Goal: Navigation & Orientation: Find specific page/section

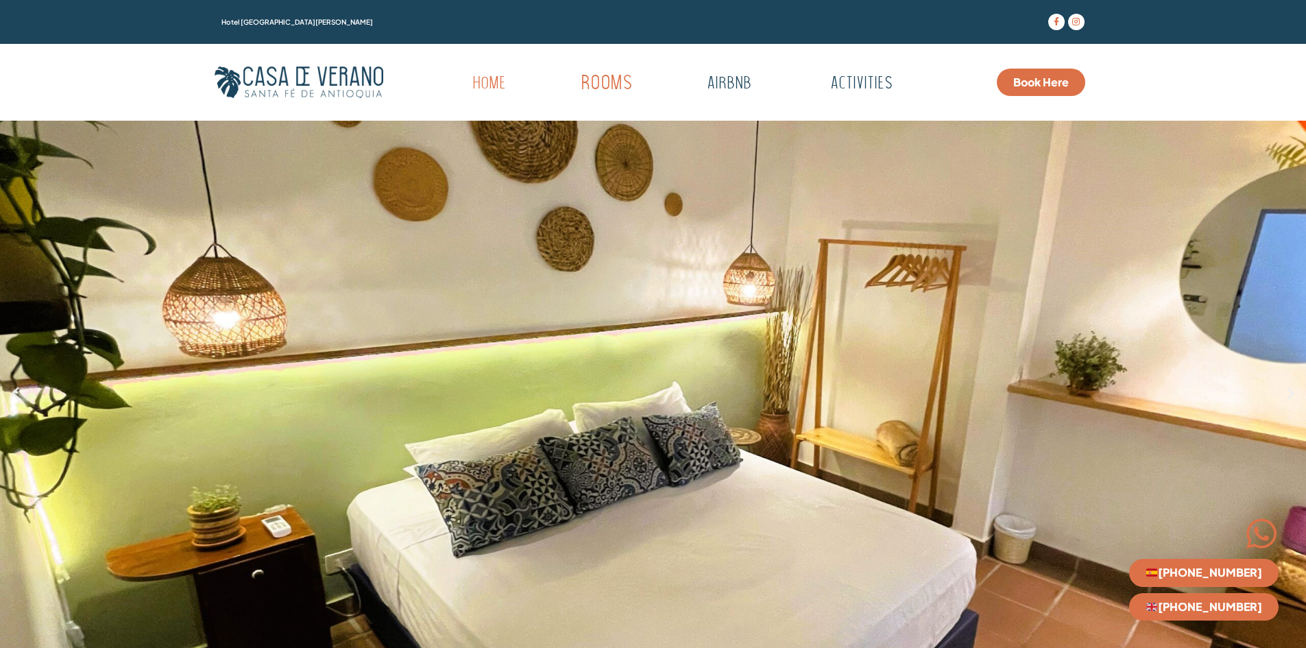
click at [604, 80] on link "Rooms" at bounding box center [606, 84] width 134 height 38
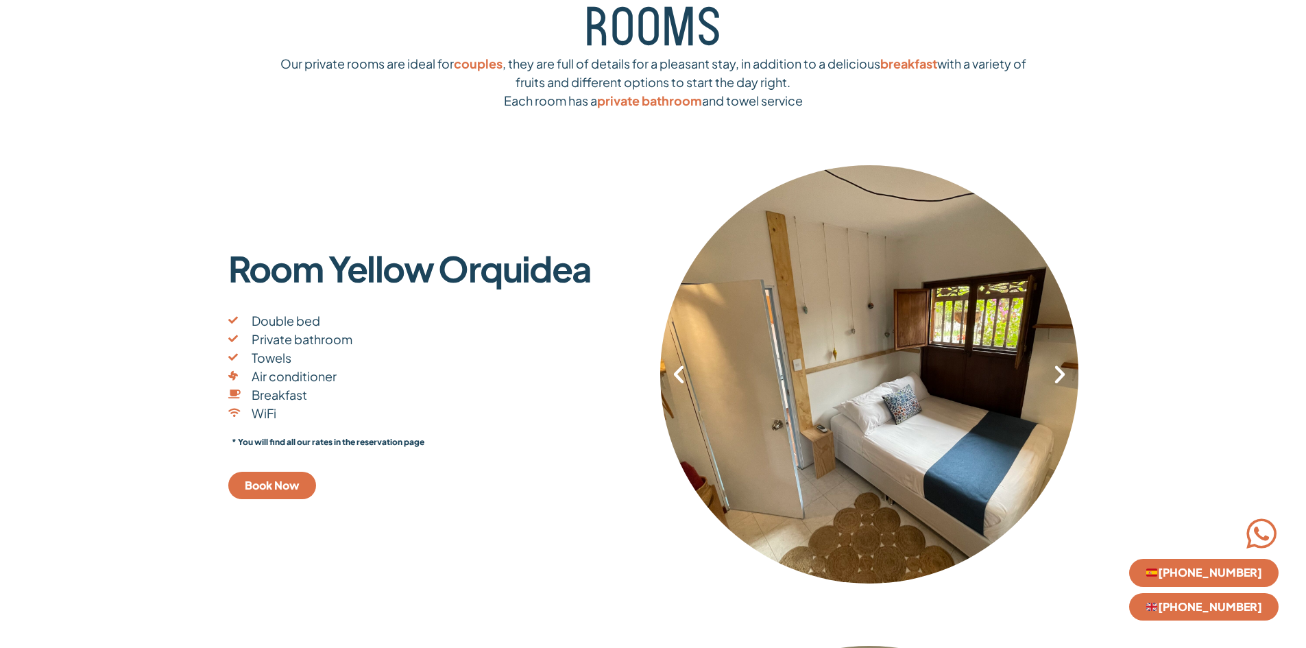
scroll to position [274, 0]
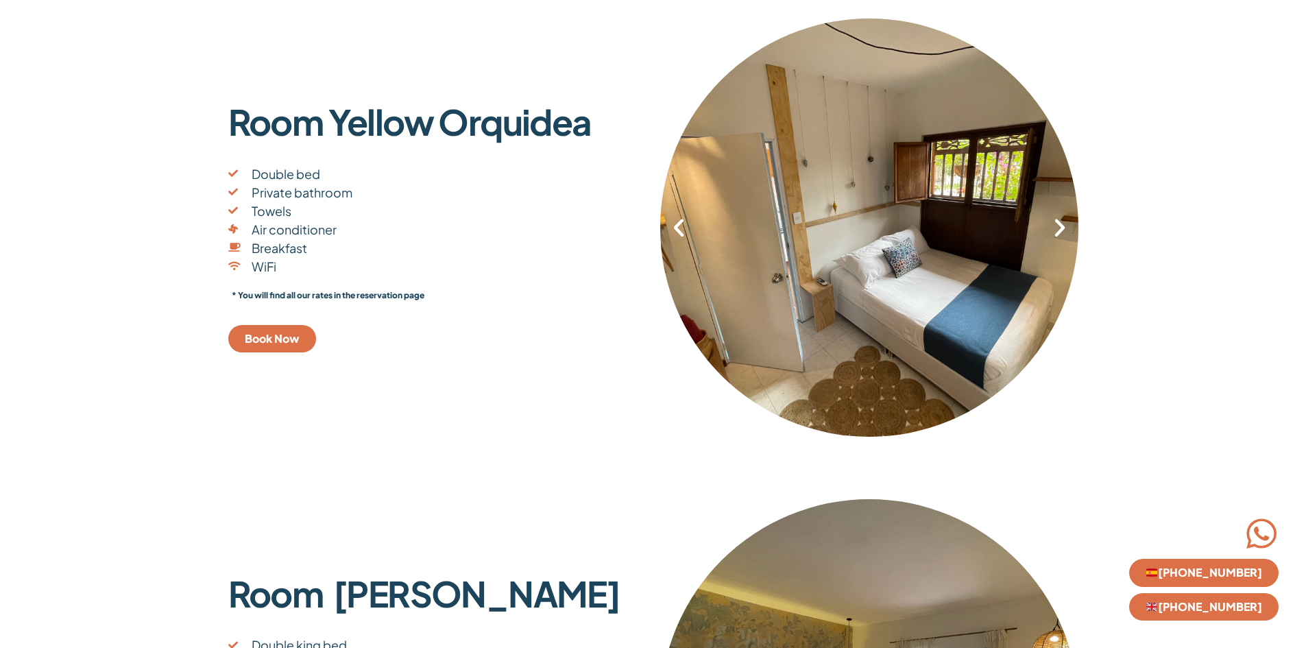
click at [1052, 239] on icon "Next slide" at bounding box center [1059, 227] width 23 height 23
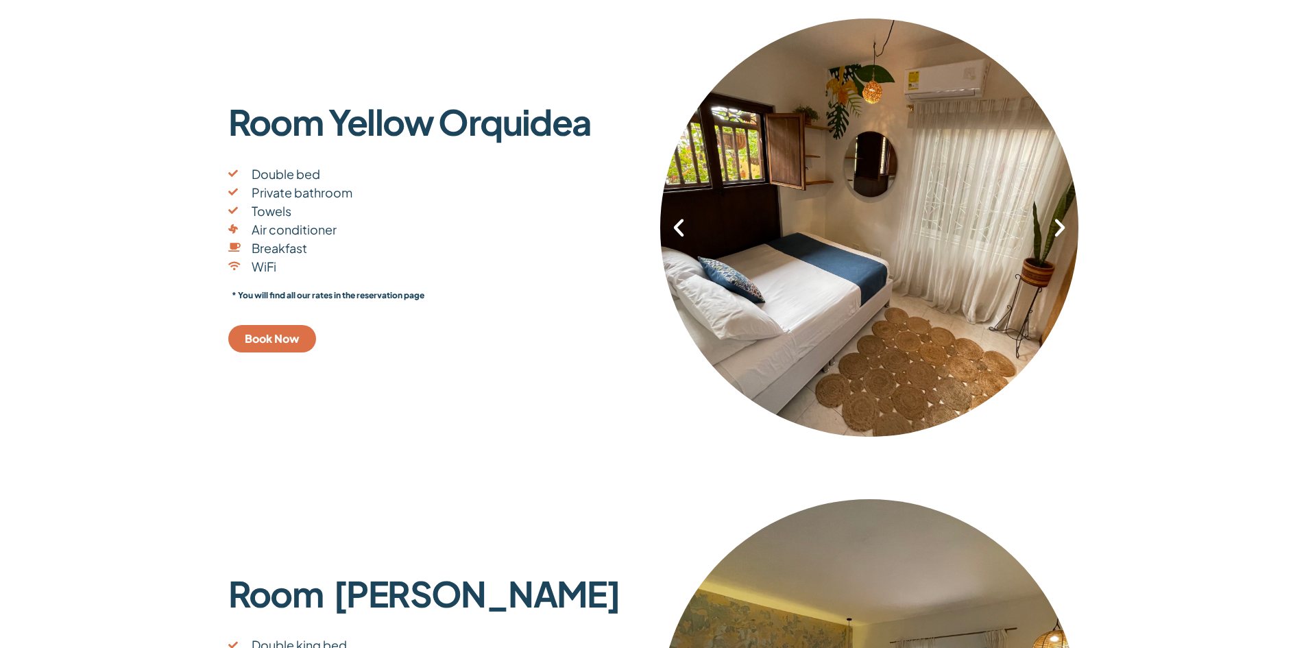
click at [1052, 239] on icon "Next slide" at bounding box center [1059, 227] width 23 height 23
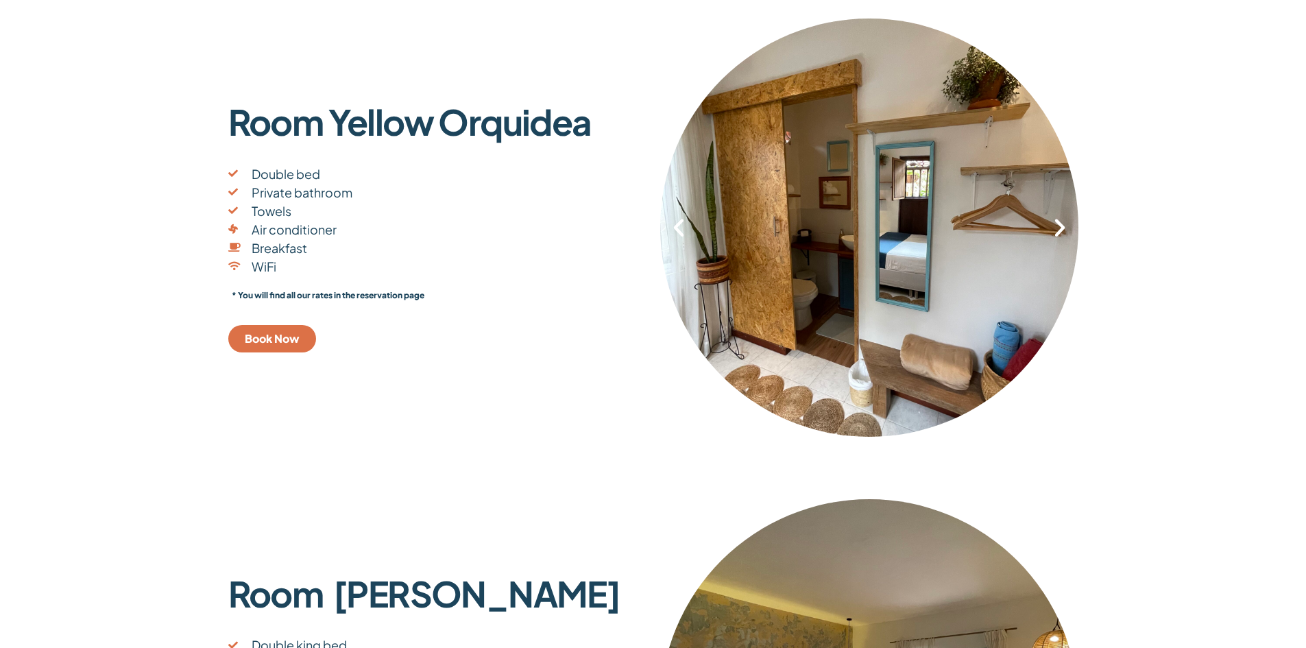
click at [1055, 238] on icon "Next slide" at bounding box center [1059, 227] width 23 height 23
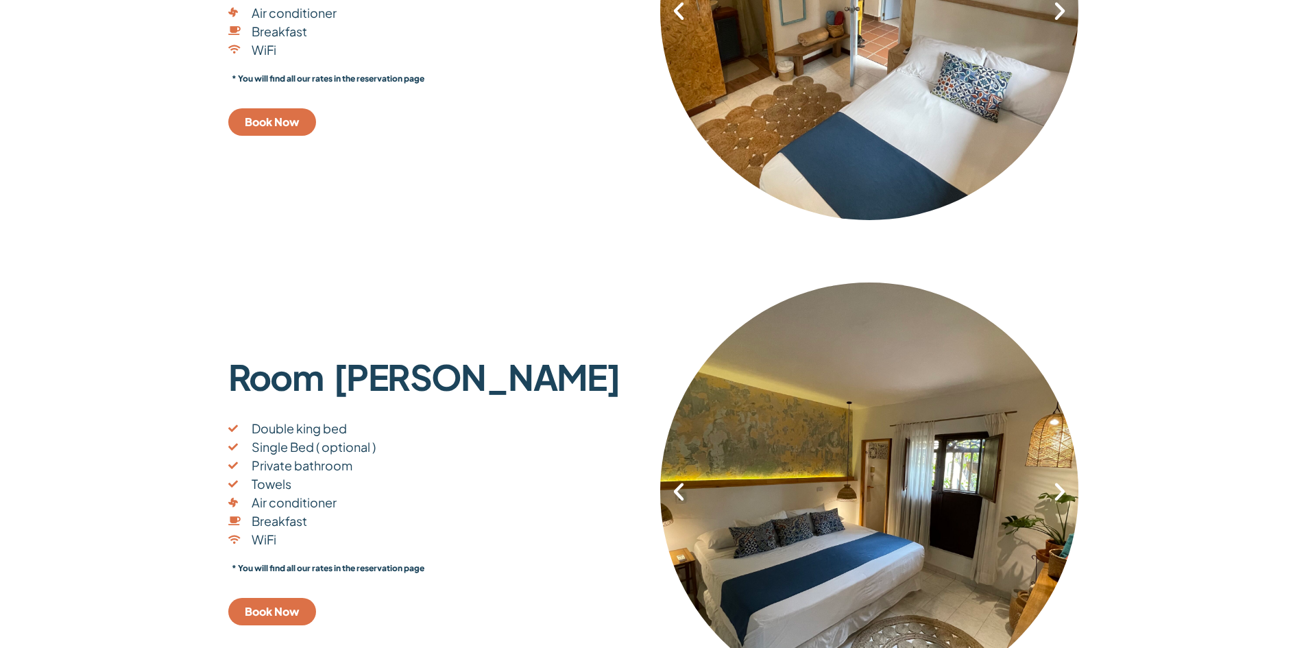
scroll to position [685, 0]
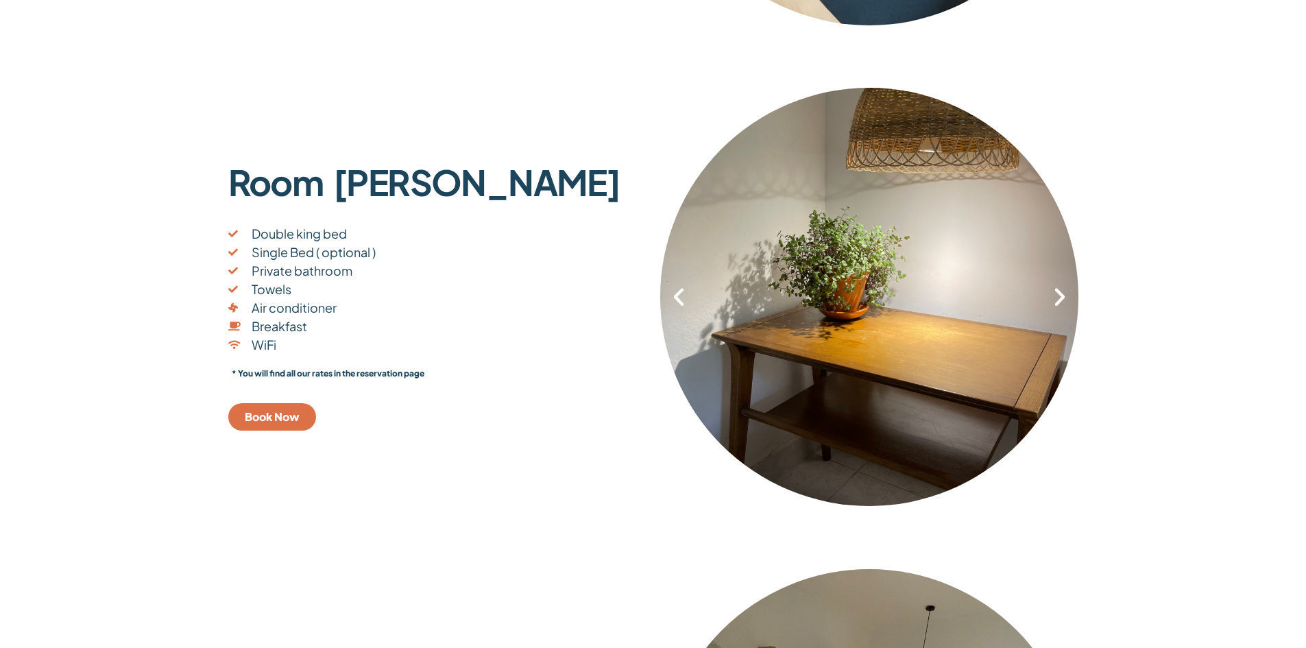
click at [1056, 293] on icon "Next slide" at bounding box center [1059, 296] width 23 height 23
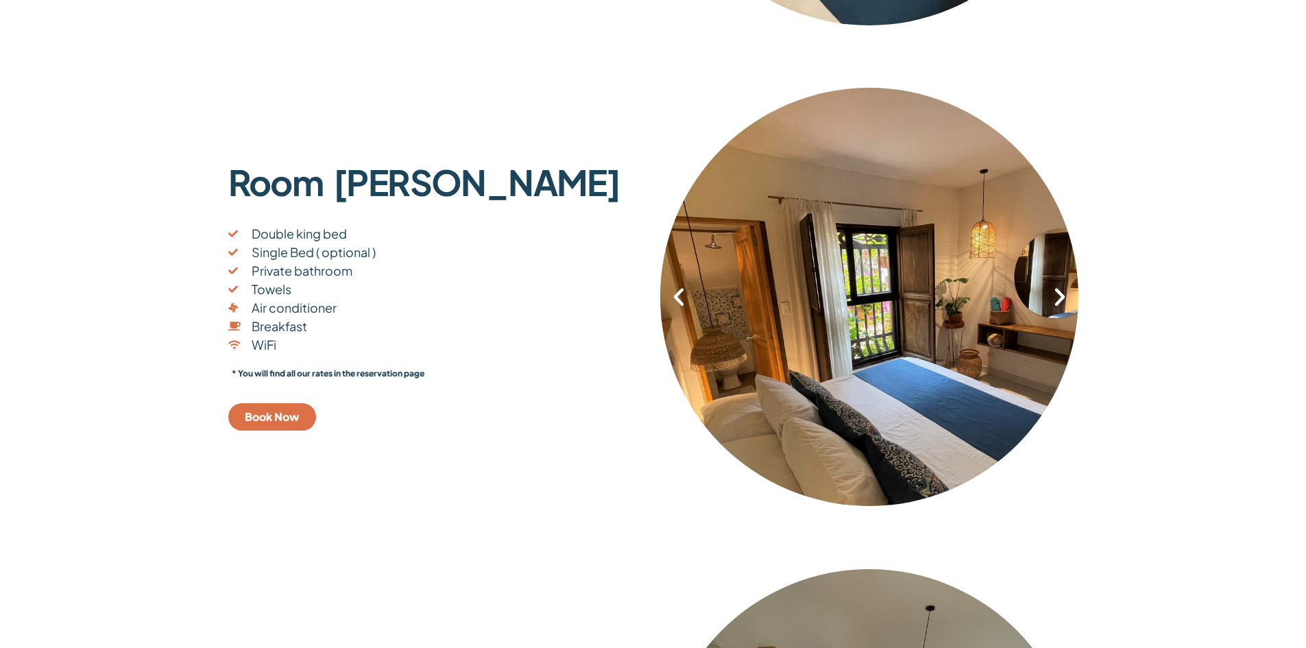
click at [1056, 293] on icon "Next slide" at bounding box center [1059, 296] width 23 height 23
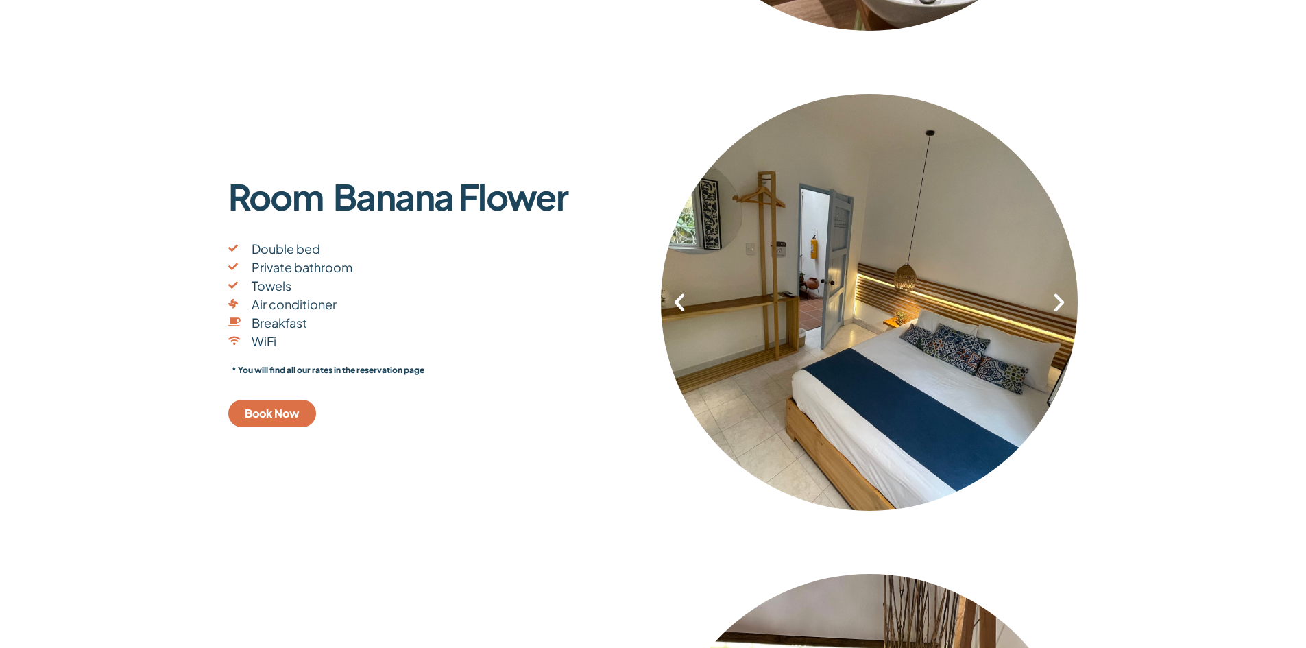
scroll to position [1165, 0]
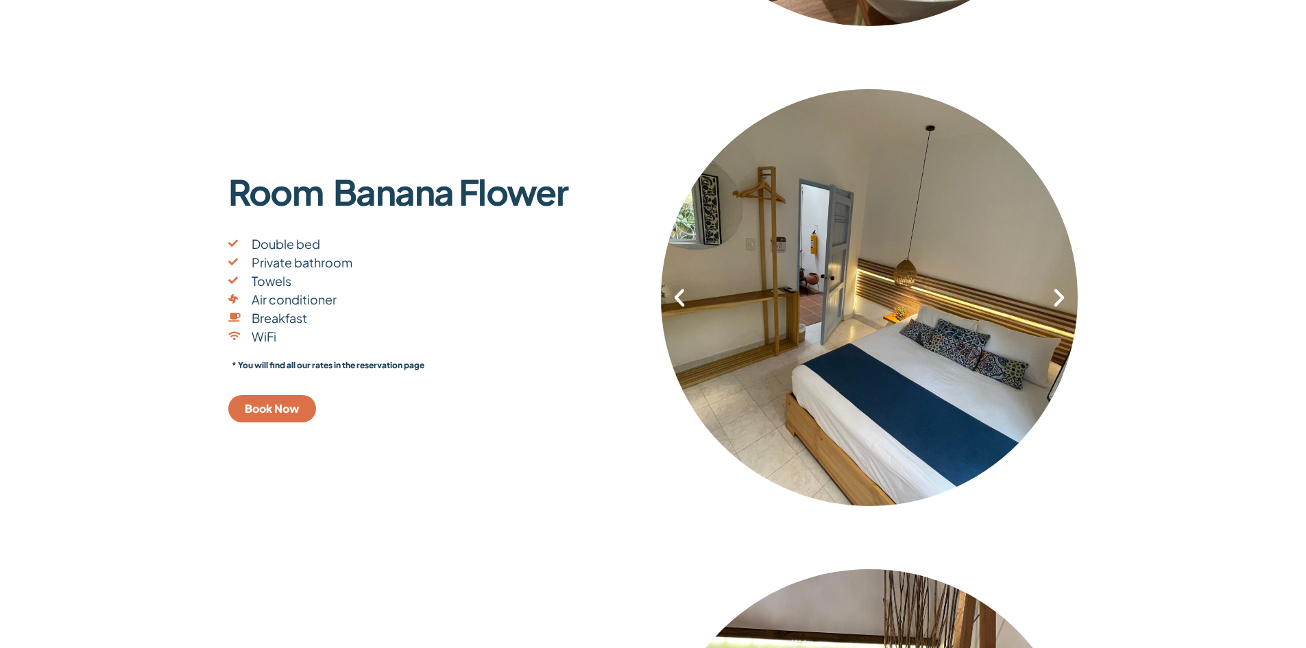
click at [1060, 302] on icon "Next slide" at bounding box center [1058, 297] width 23 height 23
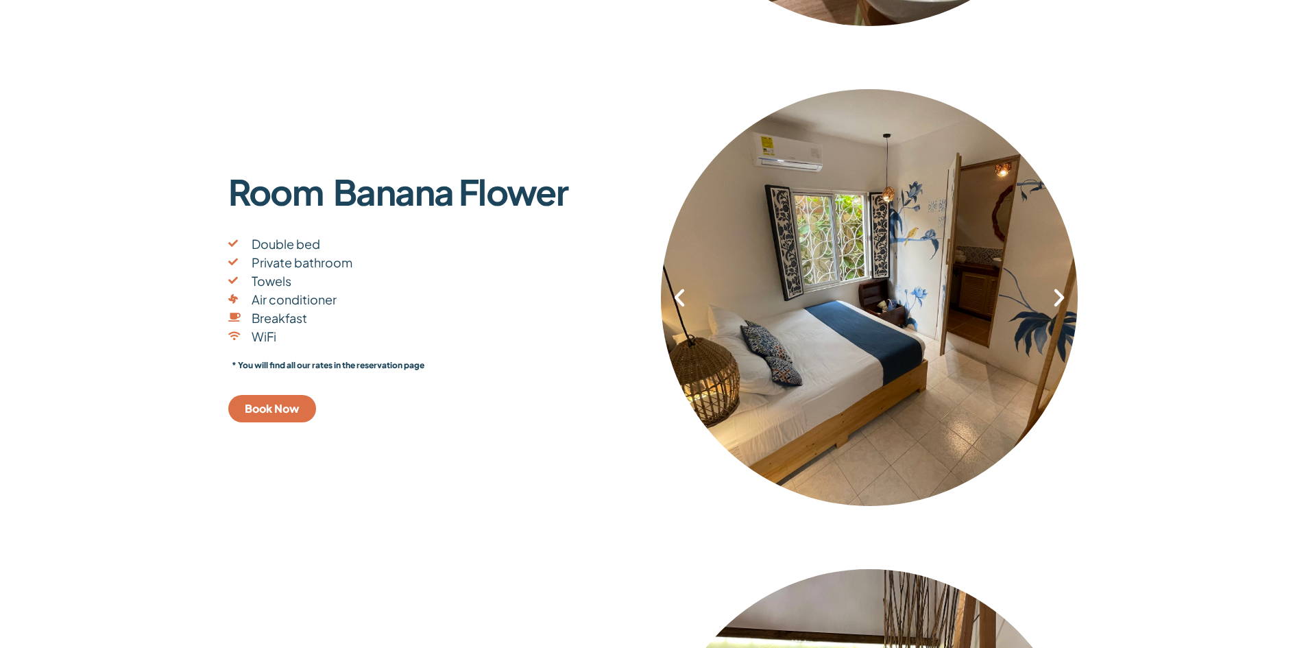
click at [1060, 302] on icon "Next slide" at bounding box center [1058, 297] width 23 height 23
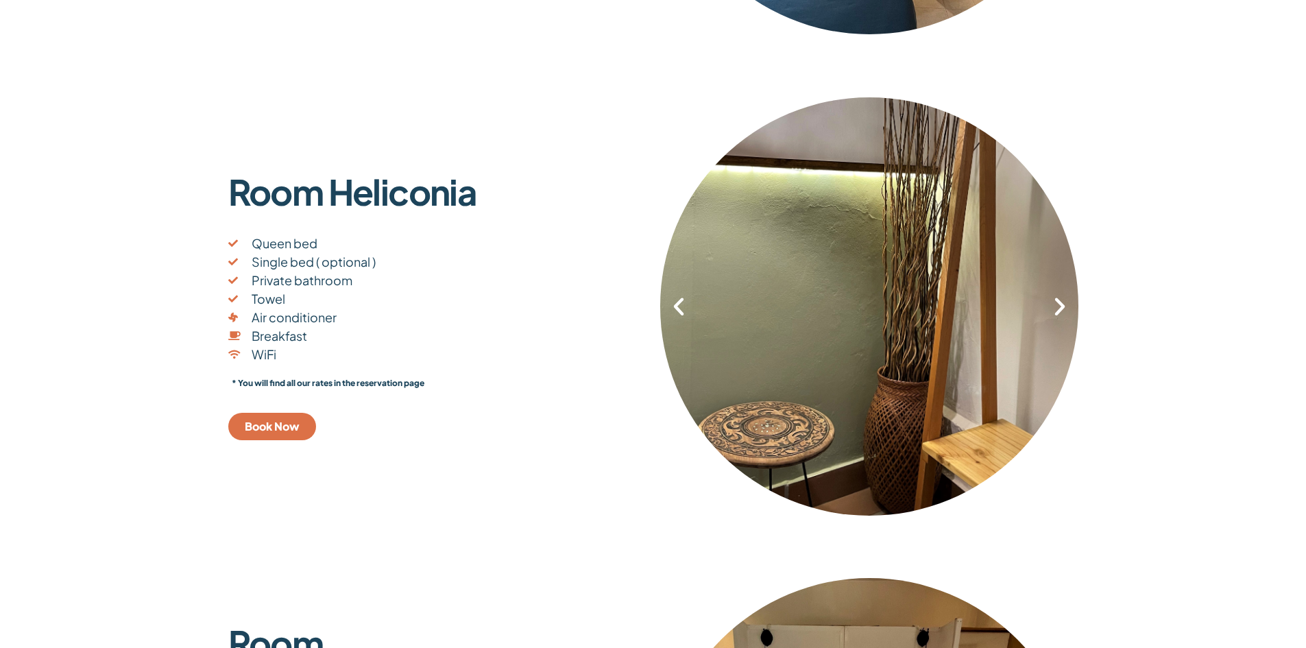
scroll to position [1645, 0]
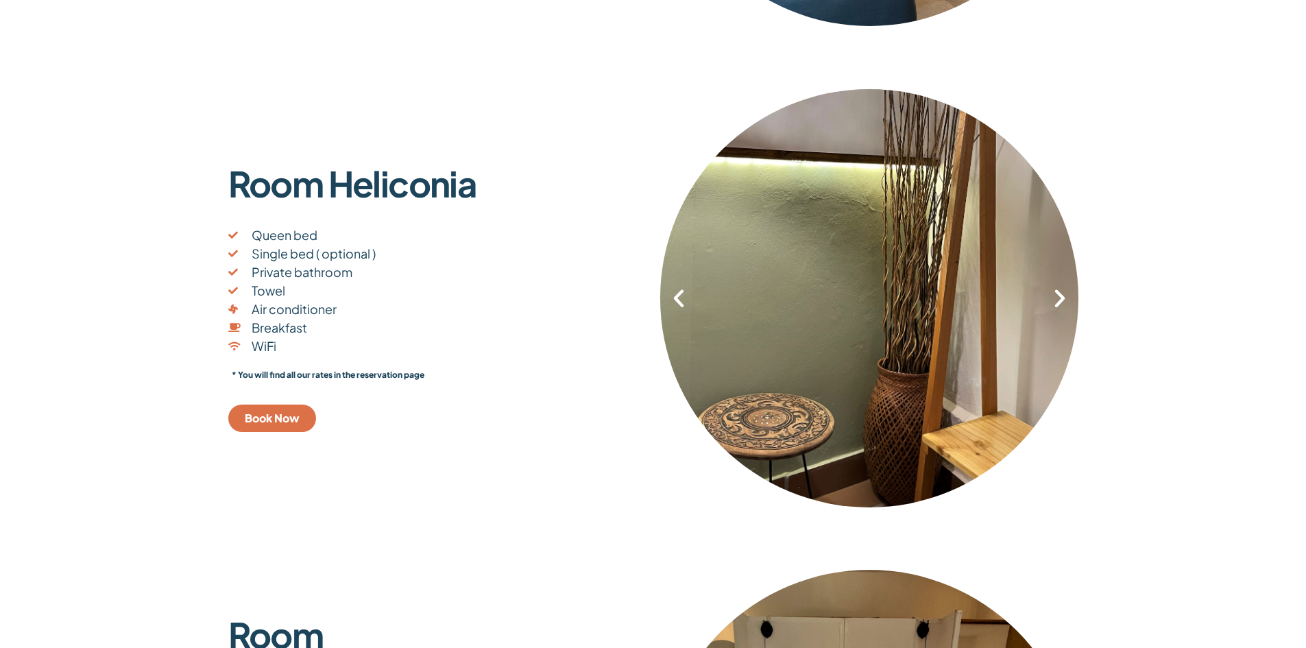
click at [1067, 300] on icon "Next slide" at bounding box center [1059, 298] width 23 height 23
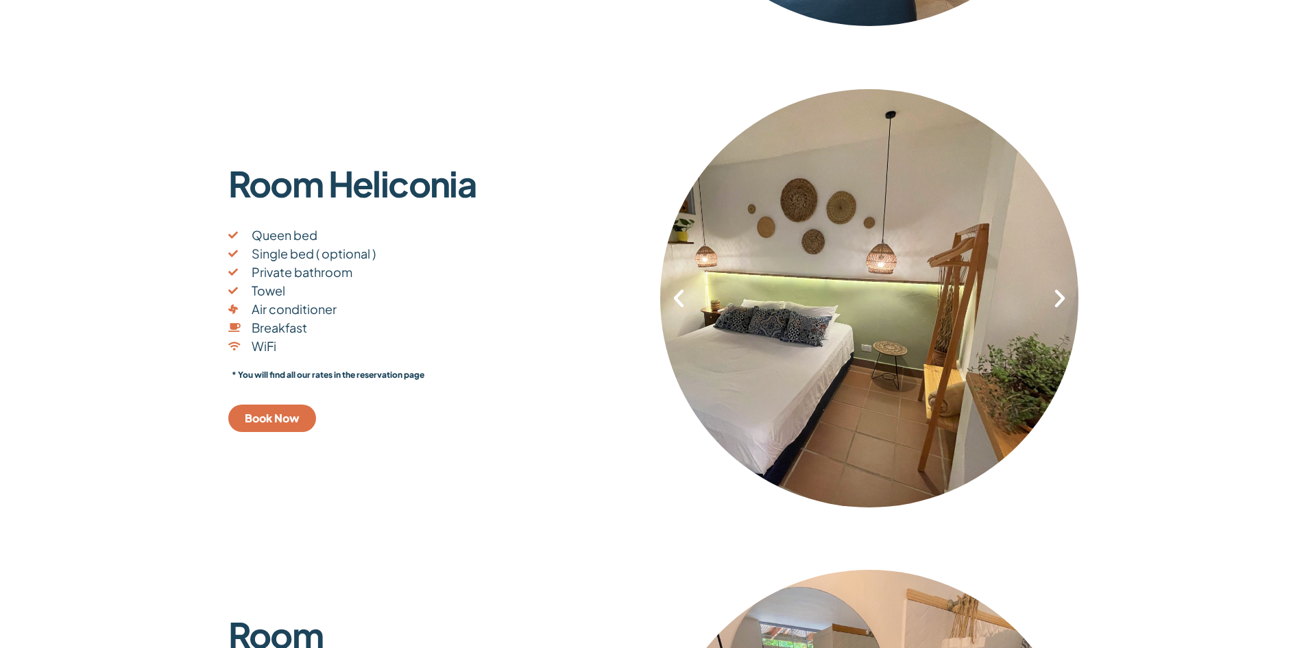
click at [1067, 300] on icon "Next slide" at bounding box center [1059, 298] width 23 height 23
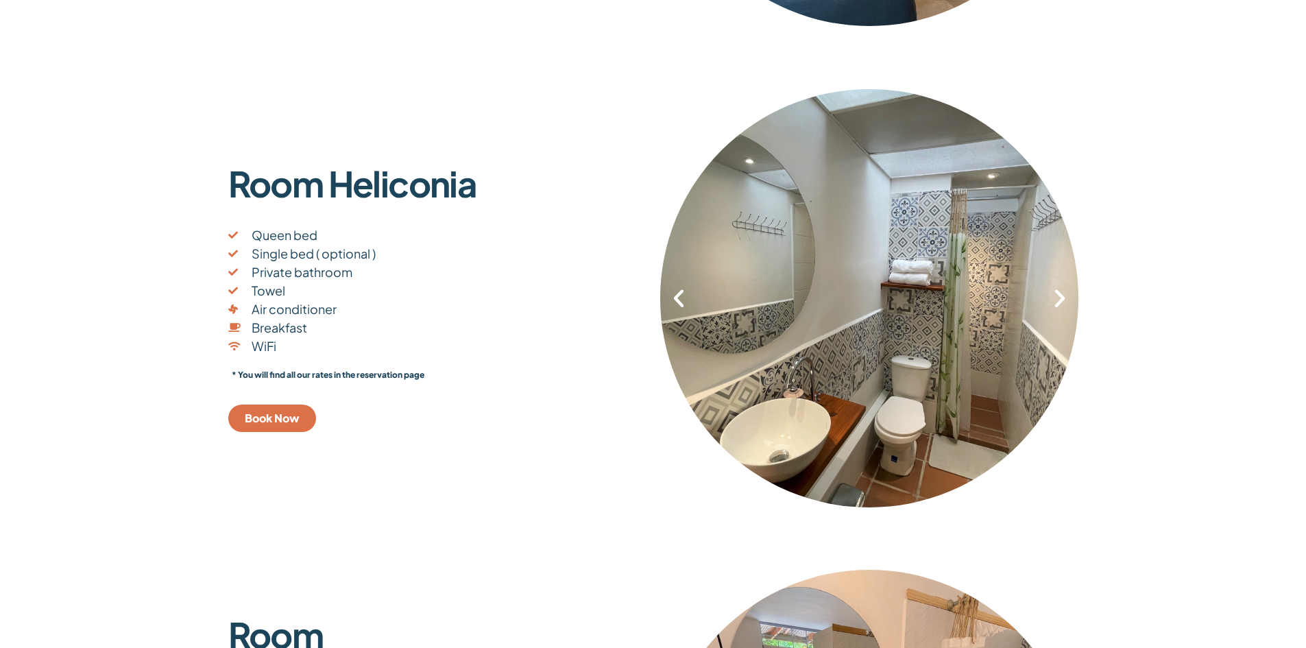
click at [1067, 300] on icon "Next slide" at bounding box center [1059, 298] width 23 height 23
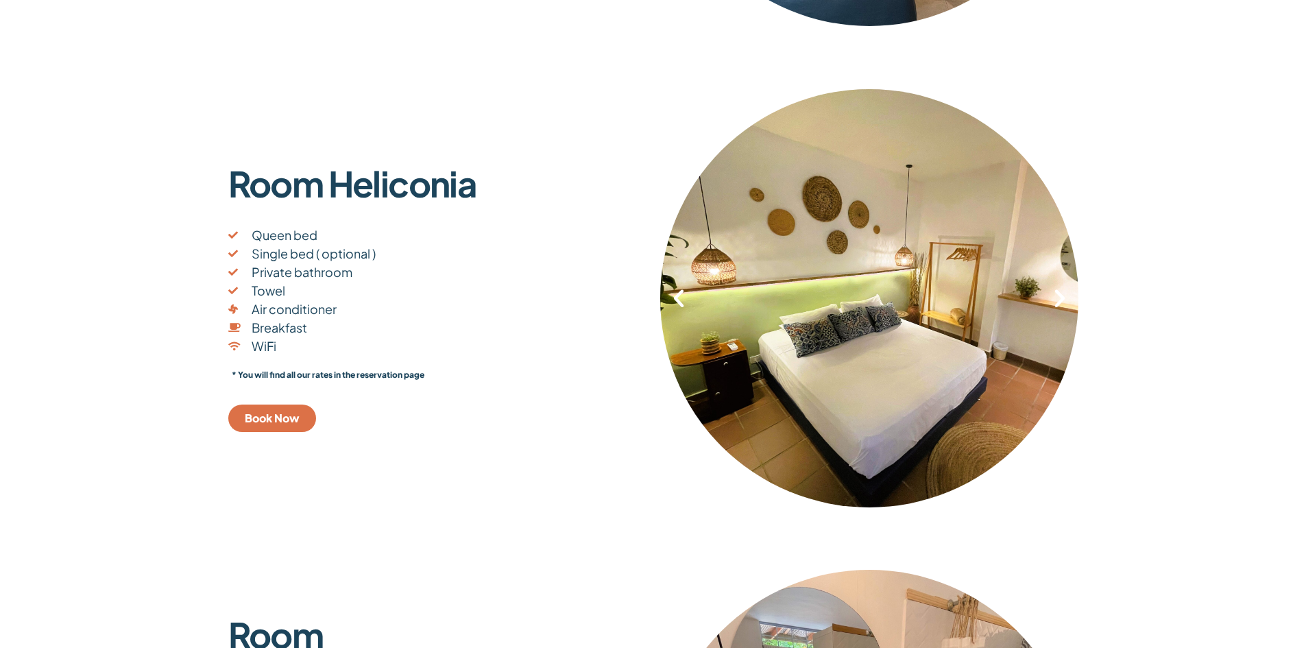
click at [1067, 298] on icon "Next slide" at bounding box center [1059, 298] width 23 height 23
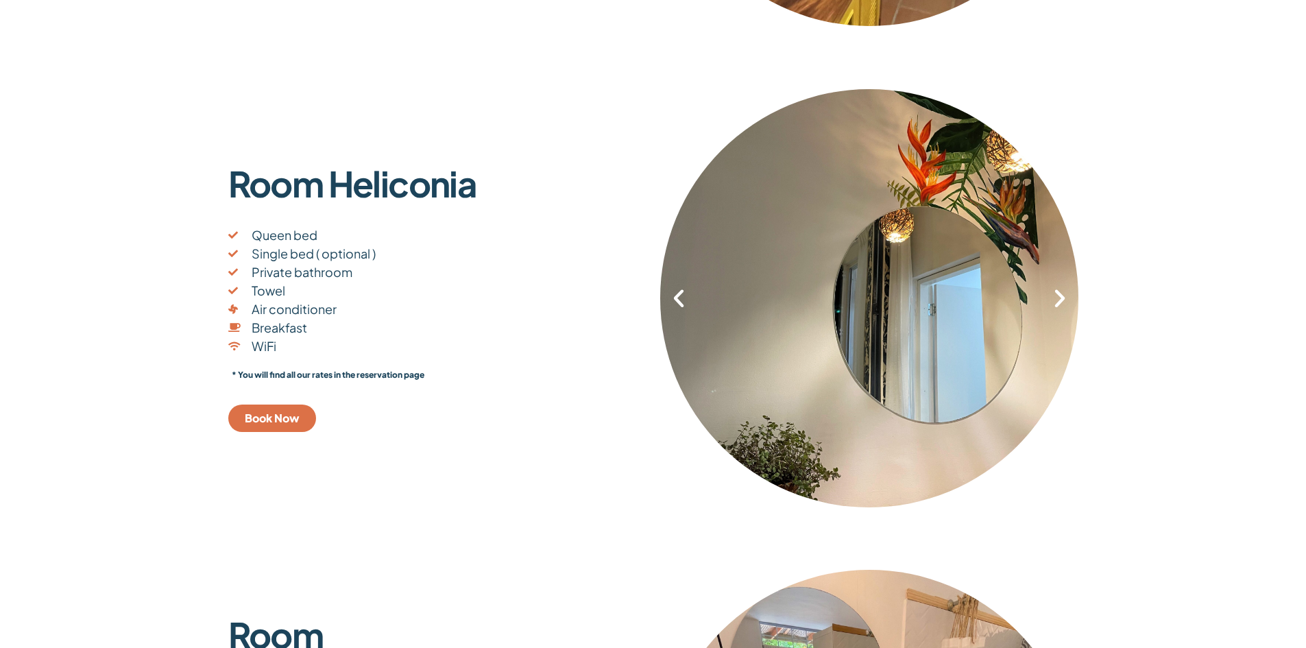
click at [1067, 296] on icon "Next slide" at bounding box center [1059, 298] width 23 height 23
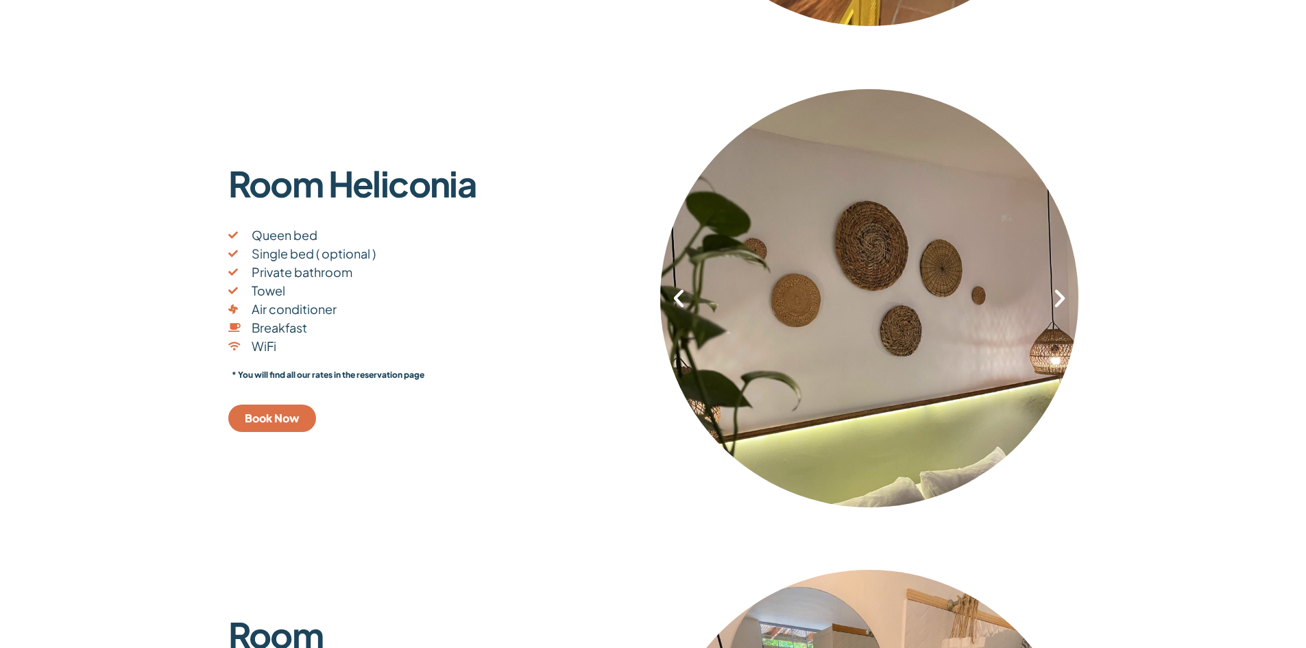
click at [1067, 296] on icon "Next slide" at bounding box center [1059, 298] width 23 height 23
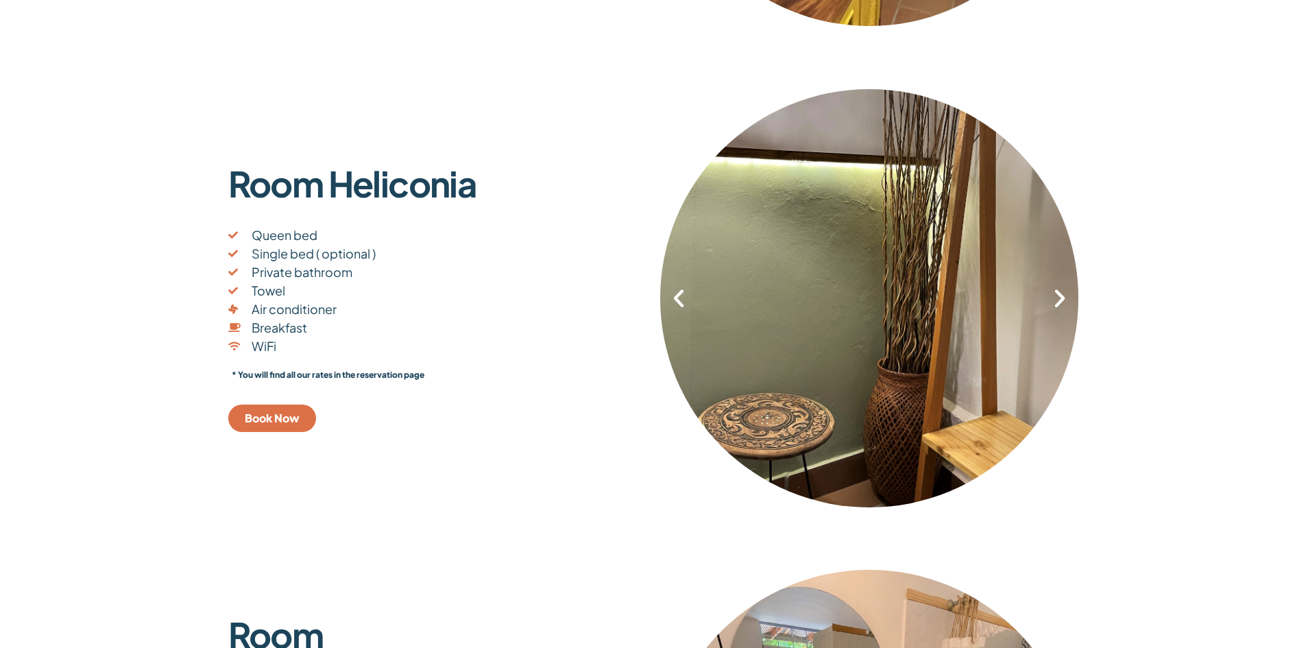
click at [1067, 296] on icon "Next slide" at bounding box center [1059, 298] width 23 height 23
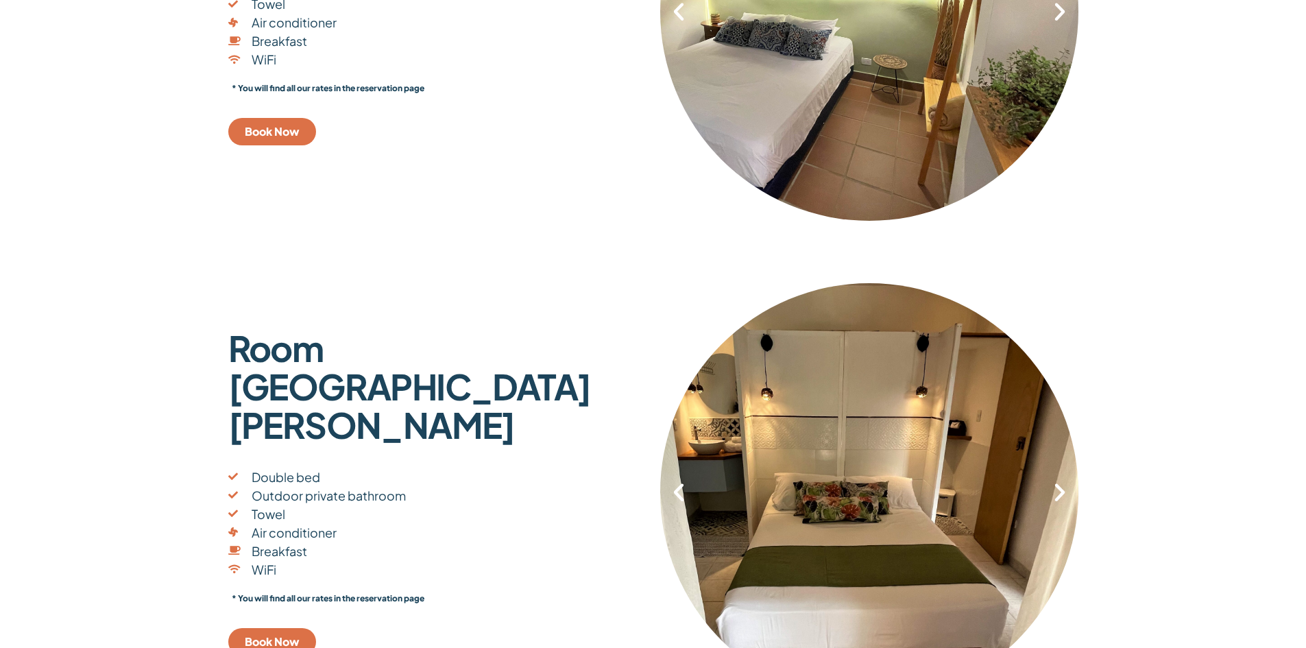
scroll to position [2056, 0]
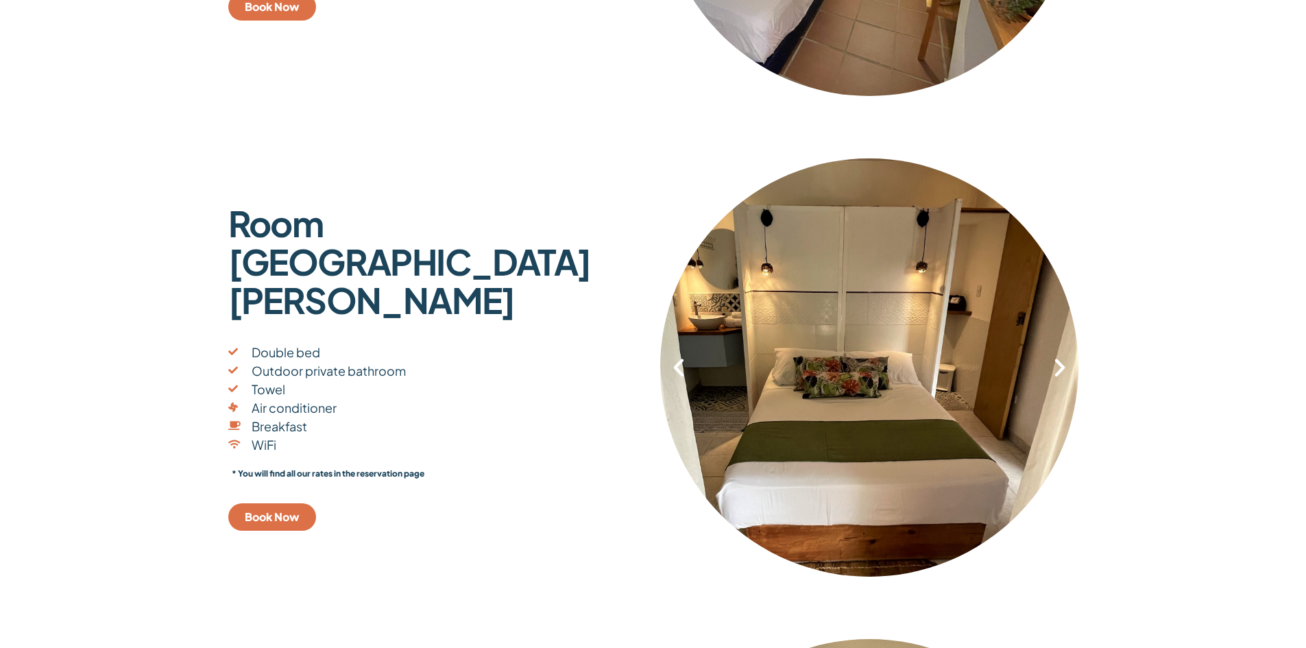
click at [1060, 372] on icon "Next slide" at bounding box center [1059, 367] width 23 height 23
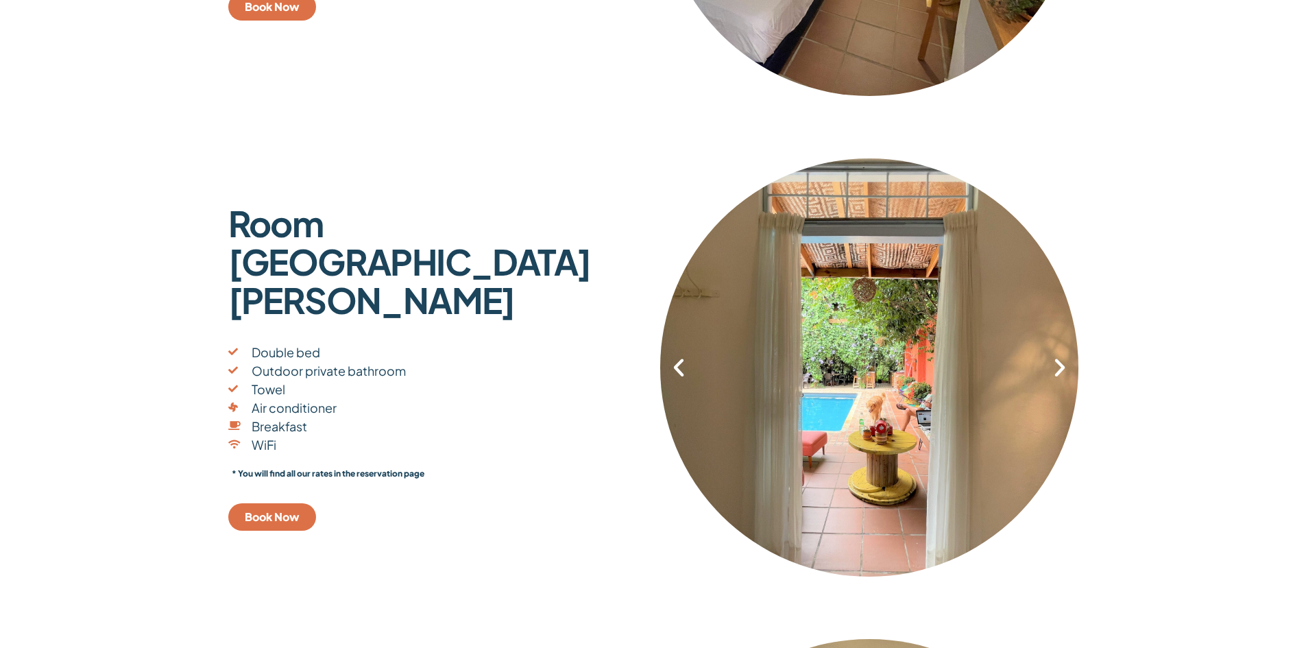
click at [1053, 368] on icon "Next slide" at bounding box center [1059, 367] width 23 height 23
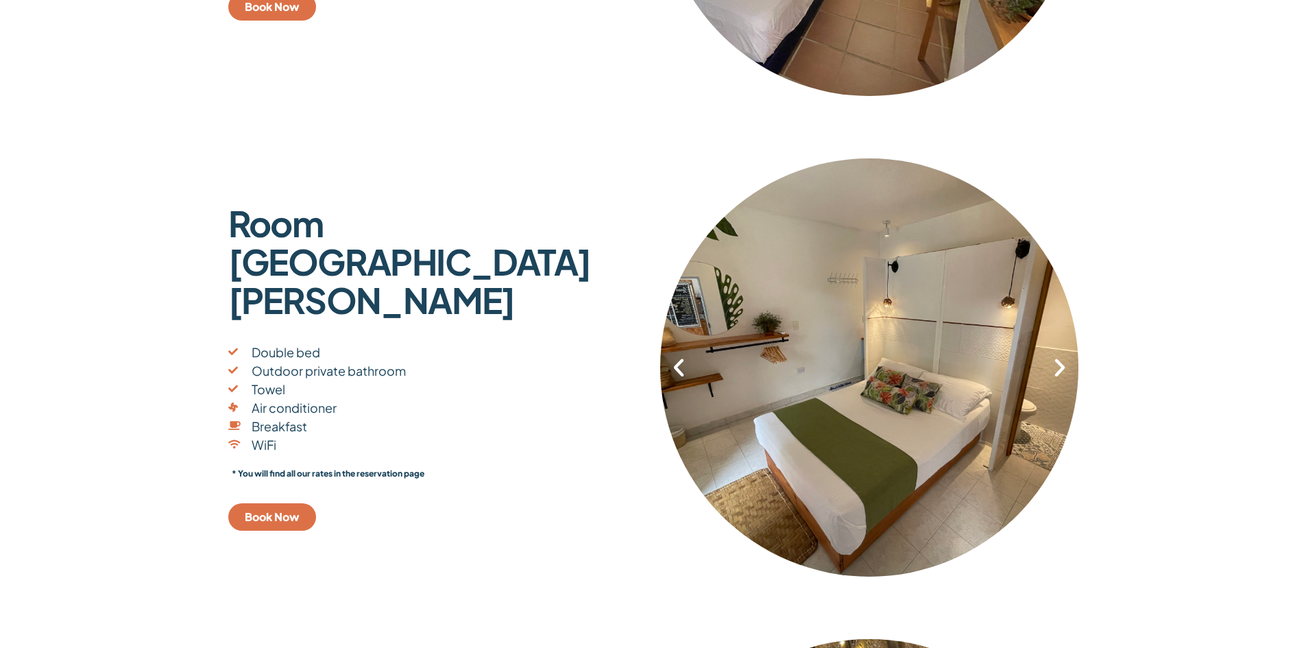
click at [1053, 368] on icon "Next slide" at bounding box center [1059, 367] width 23 height 23
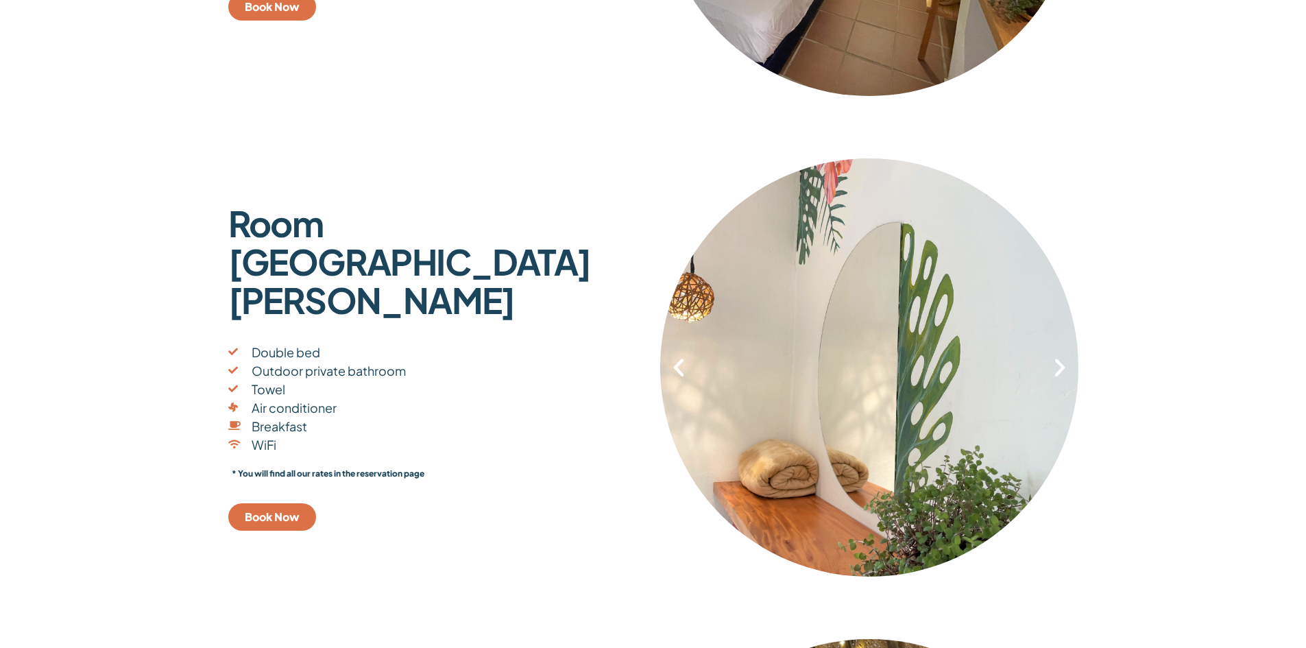
click at [1053, 368] on icon "Next slide" at bounding box center [1059, 367] width 23 height 23
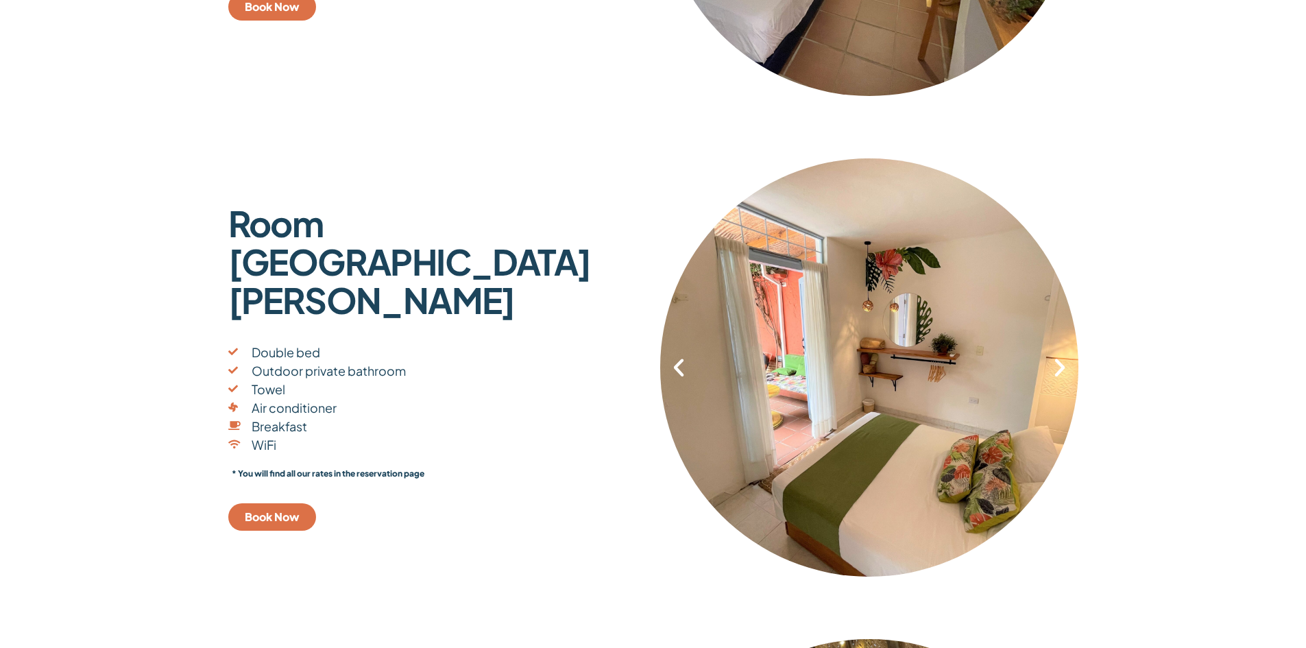
click at [1053, 367] on icon "Next slide" at bounding box center [1059, 367] width 23 height 23
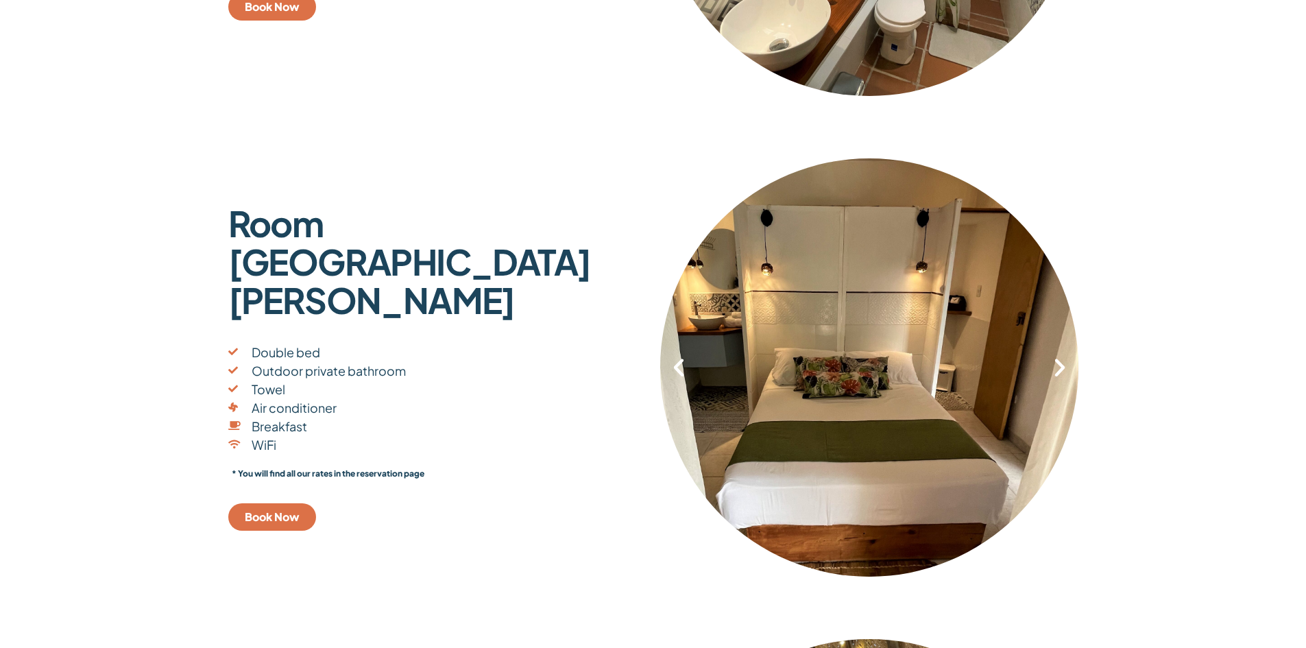
click at [1052, 367] on icon "Next slide" at bounding box center [1059, 367] width 23 height 23
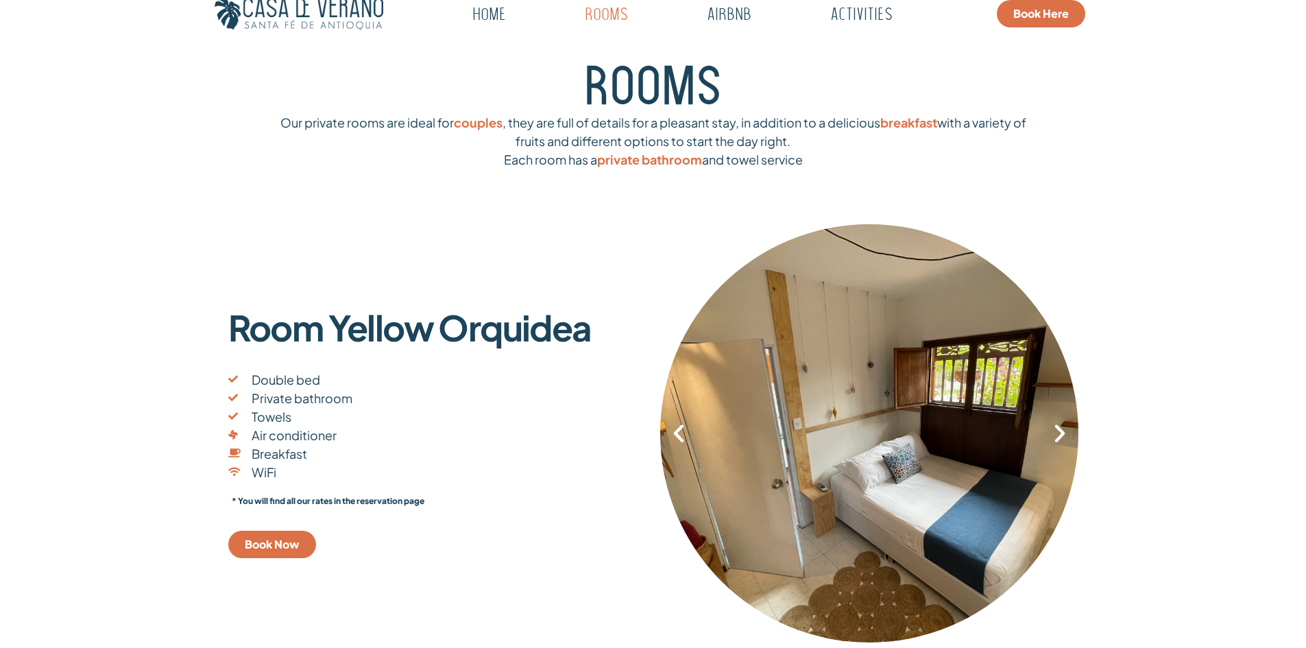
scroll to position [0, 0]
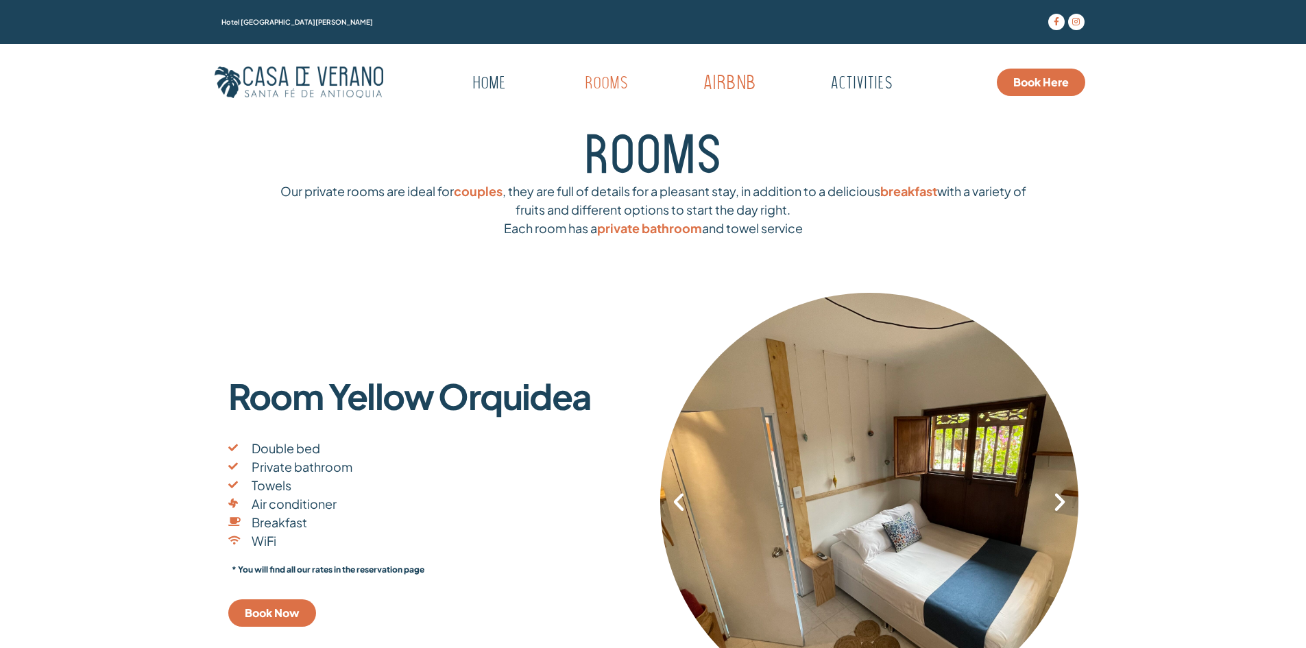
click at [723, 83] on link "Airbnb" at bounding box center [729, 84] width 136 height 38
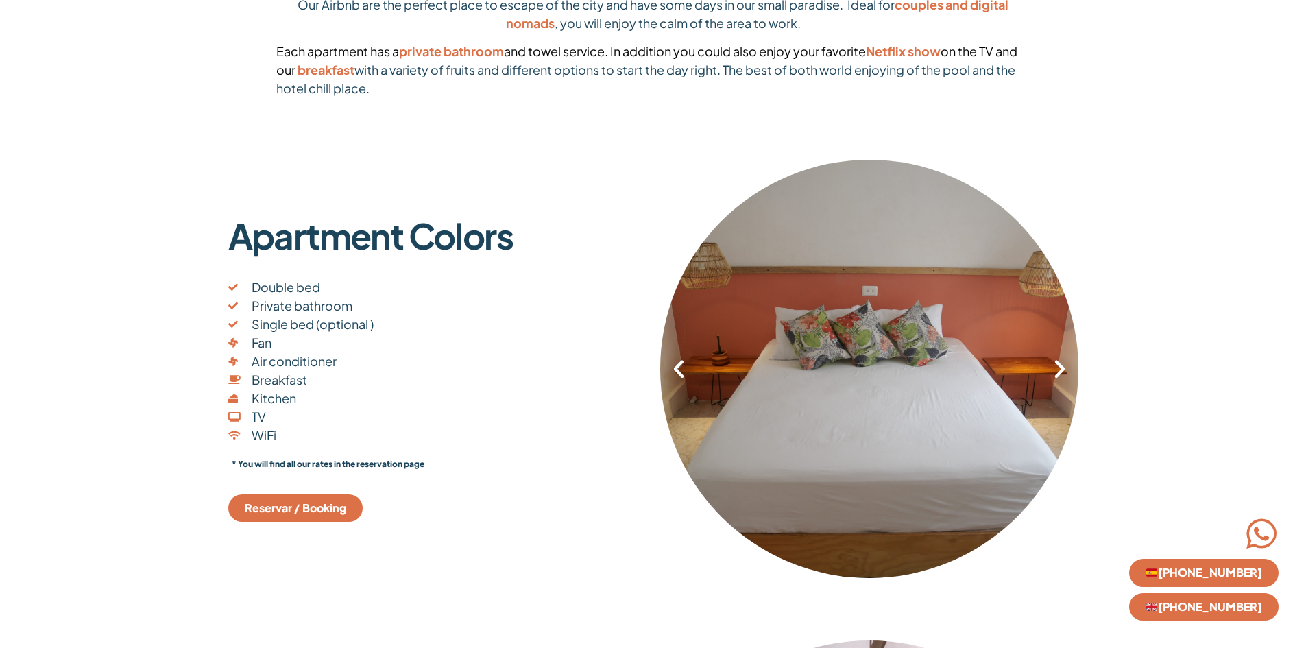
scroll to position [206, 0]
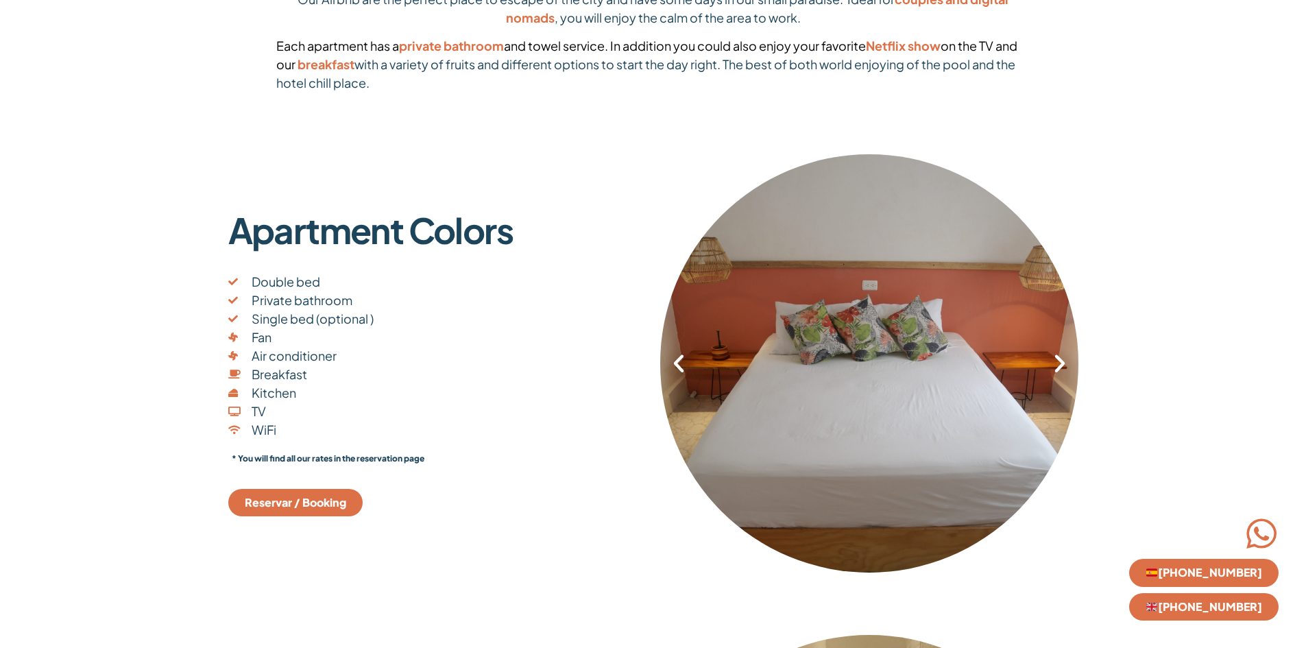
click at [1063, 358] on icon "Next slide" at bounding box center [1059, 363] width 23 height 23
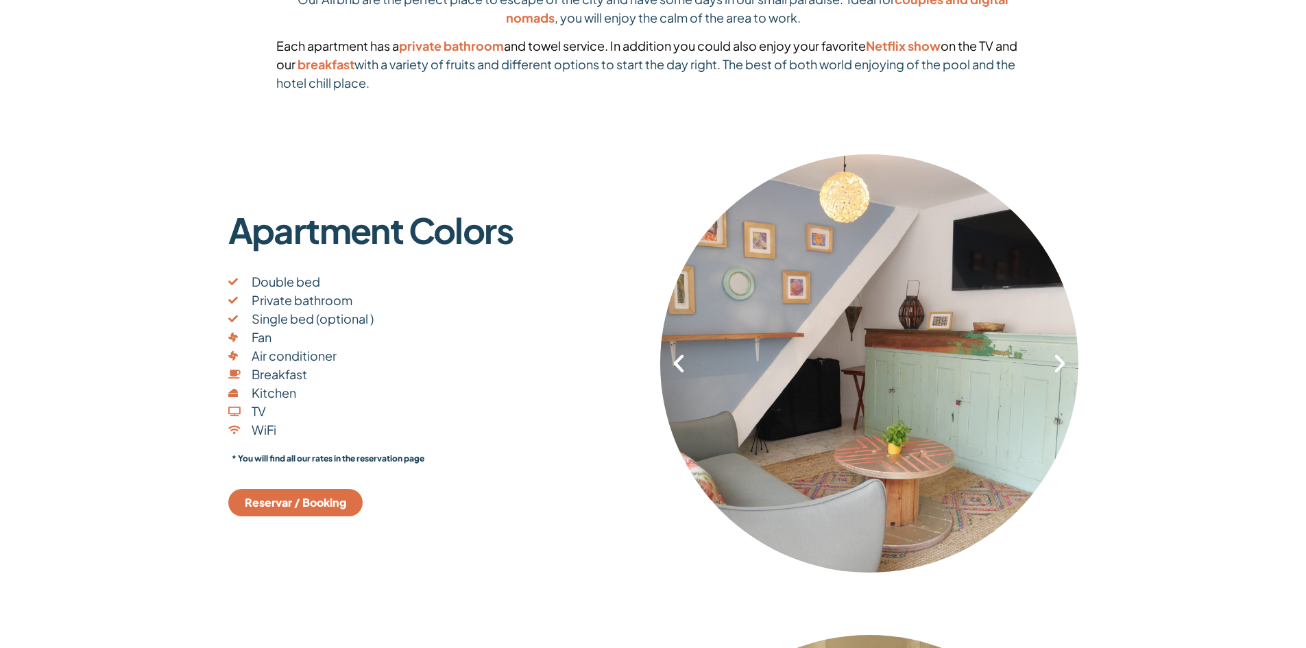
click at [1062, 369] on icon "Next slide" at bounding box center [1059, 363] width 23 height 23
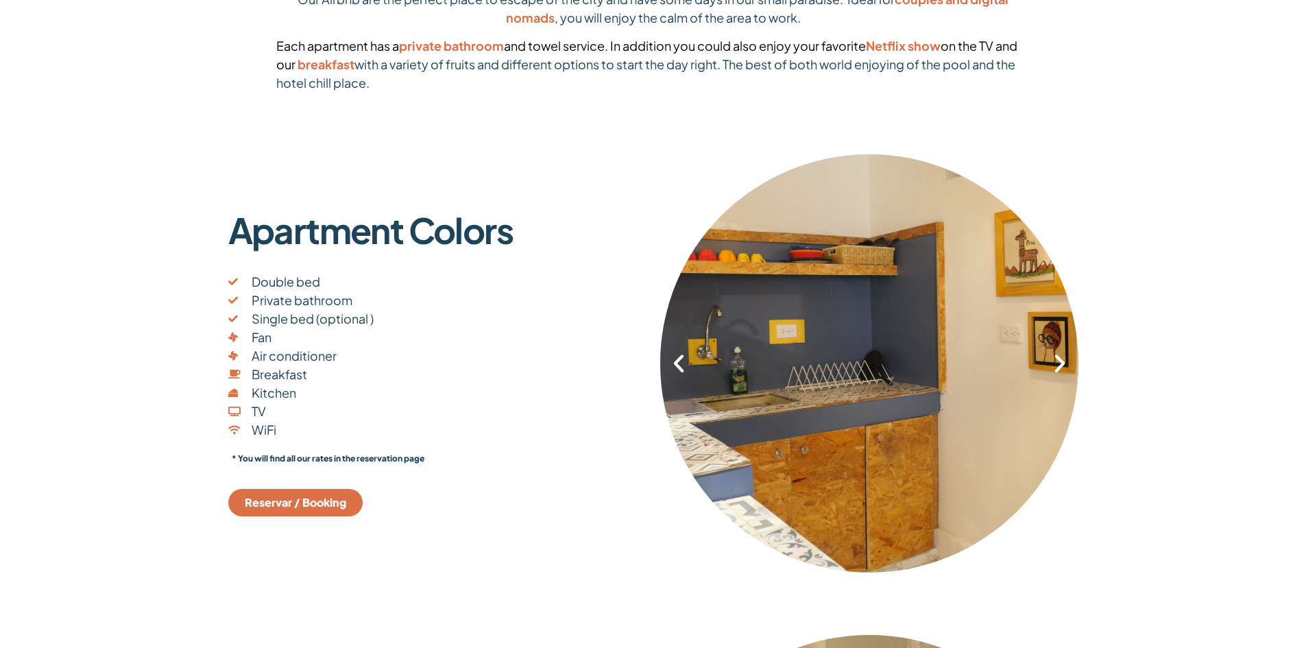
click at [1062, 367] on icon "Next slide" at bounding box center [1059, 363] width 23 height 23
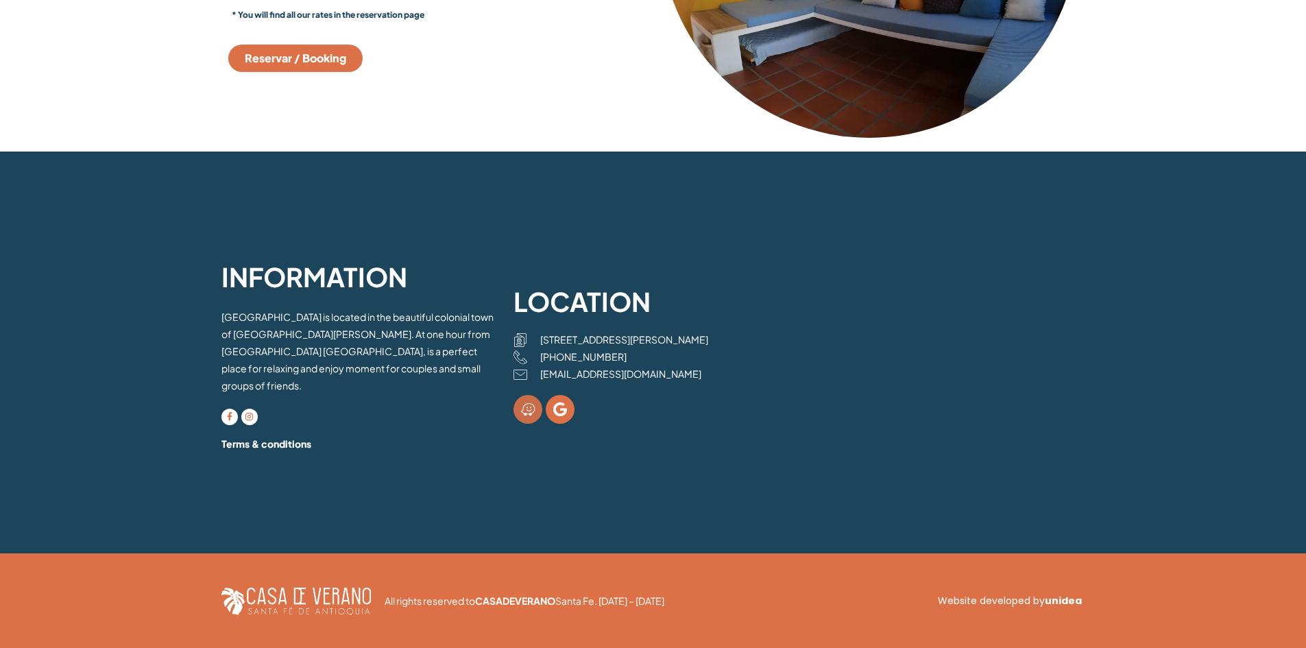
scroll to position [1121, 0]
